Goal: Information Seeking & Learning: Learn about a topic

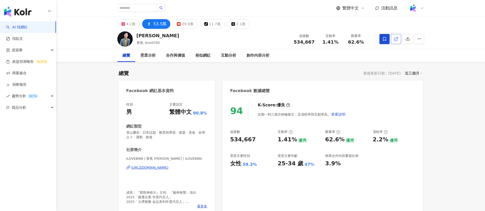
click at [394, 40] on icon at bounding box center [395, 39] width 3 height 3
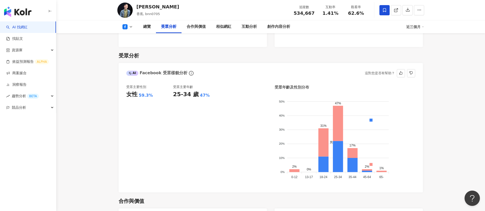
scroll to position [475, 0]
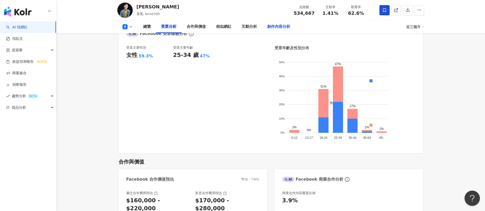
click at [273, 26] on div "創作內容分析" at bounding box center [278, 27] width 23 height 6
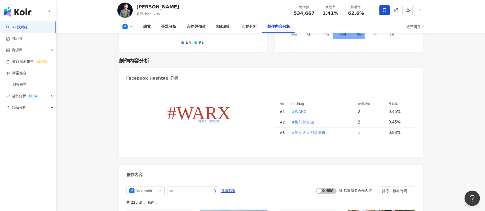
scroll to position [1390, 0]
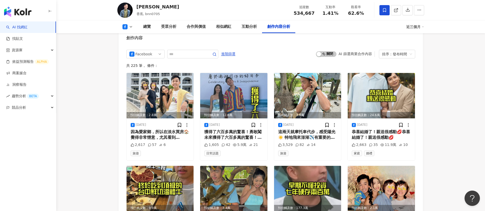
click at [182, 64] on div "共 225 筆 ， 條件：" at bounding box center [270, 66] width 289 height 4
click at [202, 50] on div "Facebook 進階篩選 啟動 關閉 AI 篩選商業合作內容 排序：發布時間 共 225 筆 ， 條件： 預估觸及數：2.8萬 [DATE] 因為愛家鄉，所…" at bounding box center [270, 211] width 289 height 322
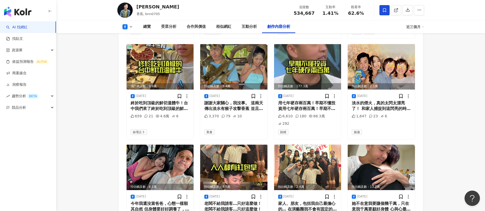
scroll to position [1580, 0]
